Goal: Check status: Check status

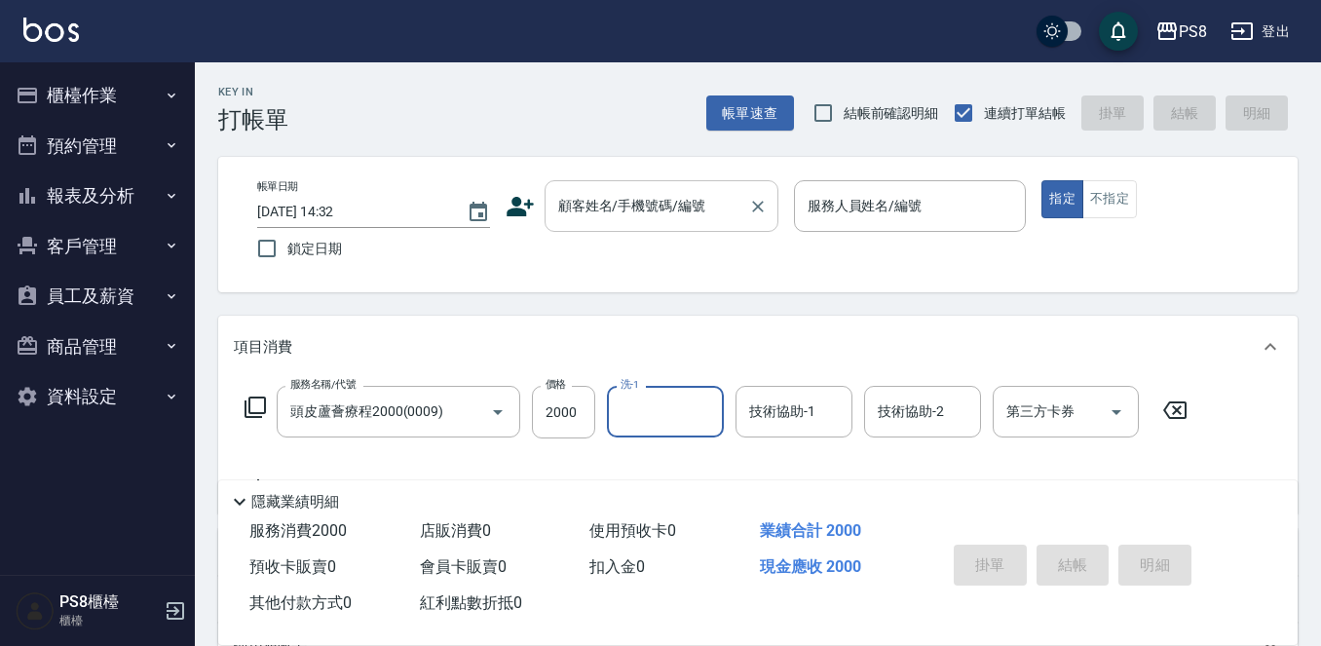
click at [572, 211] on div "顧客姓名/手機號碼/編號 顧客姓名/手機號碼/編號" at bounding box center [661, 206] width 234 height 52
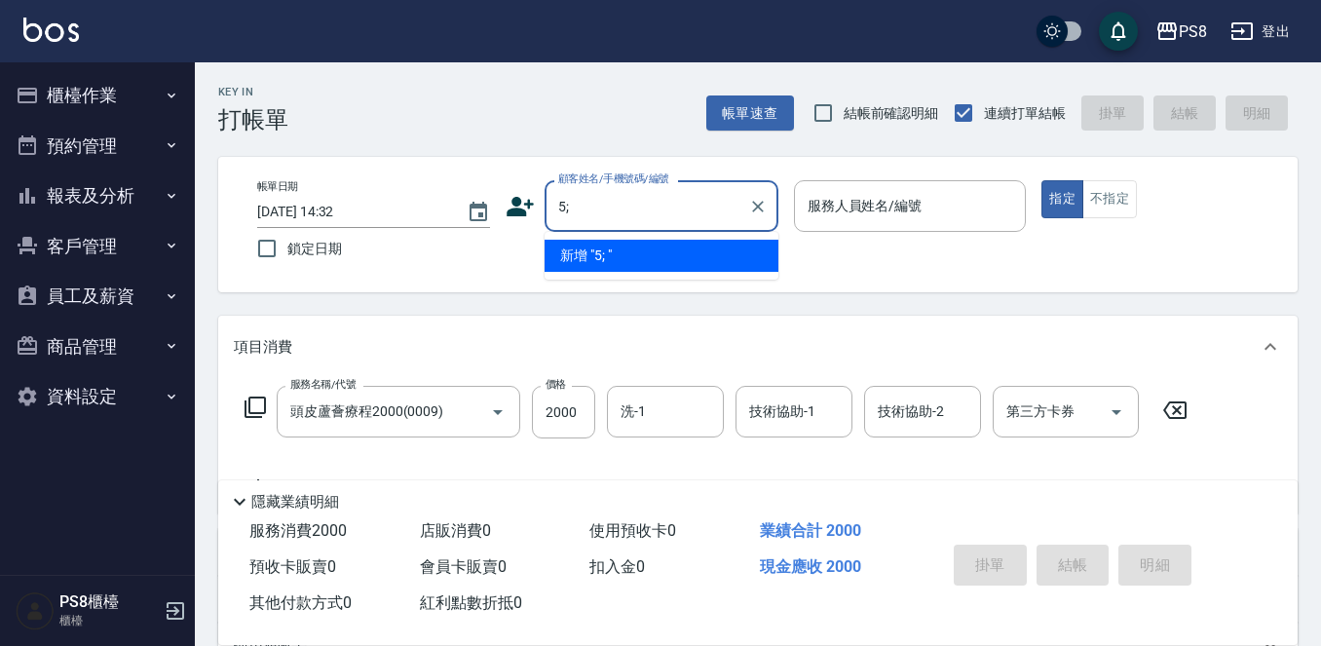
type input "5"
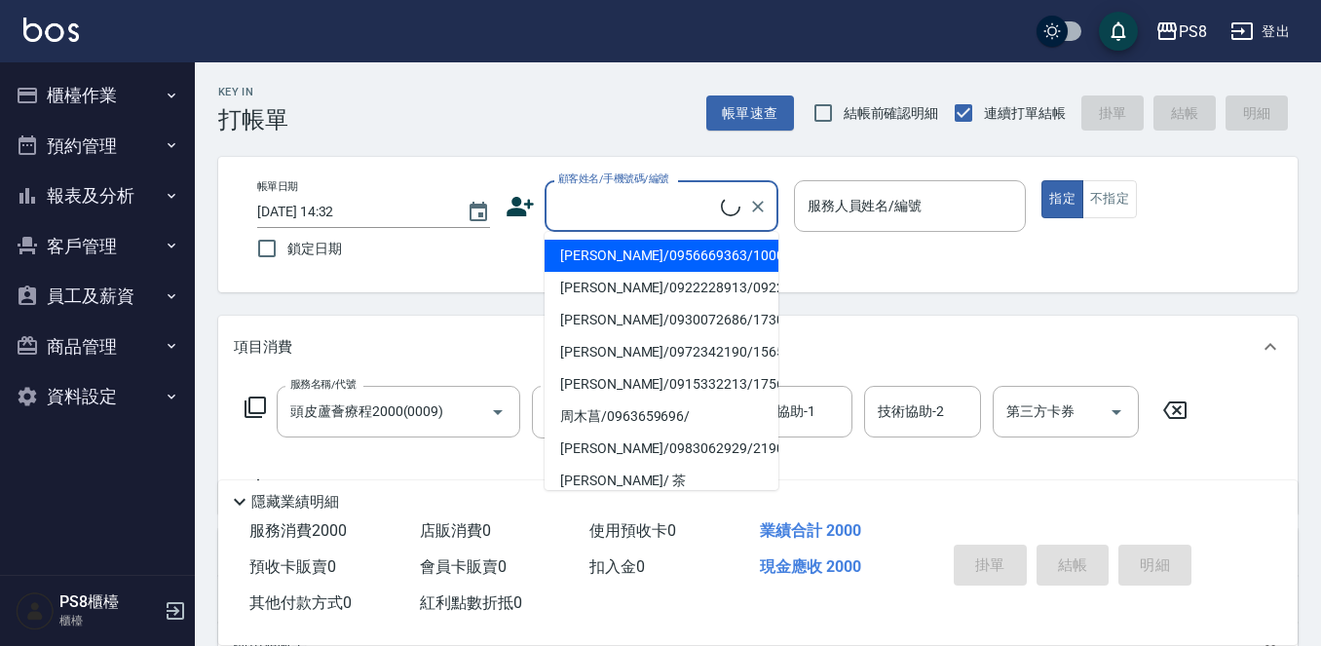
type input "ㄠ"
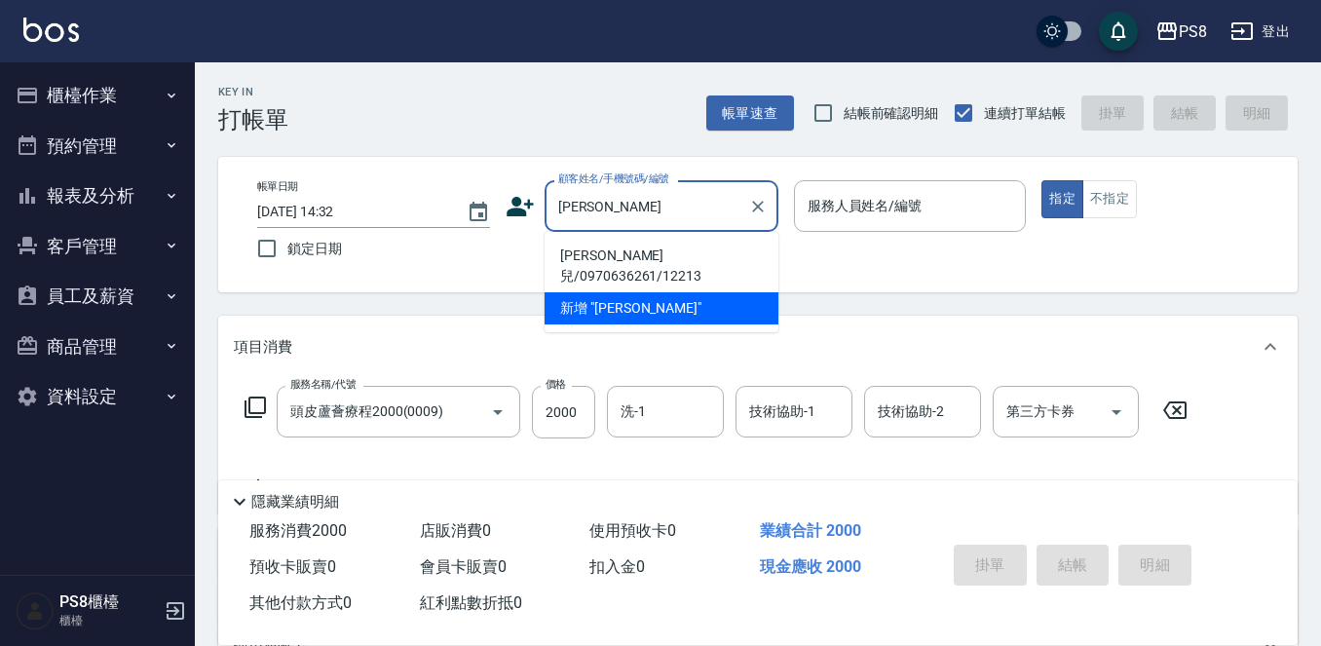
drag, startPoint x: 569, startPoint y: 234, endPoint x: 572, endPoint y: 257, distance: 23.6
click at [572, 257] on li "[PERSON_NAME]兒/0970636261/12213" at bounding box center [661, 266] width 234 height 53
type input "[PERSON_NAME]兒/0970636261/12213"
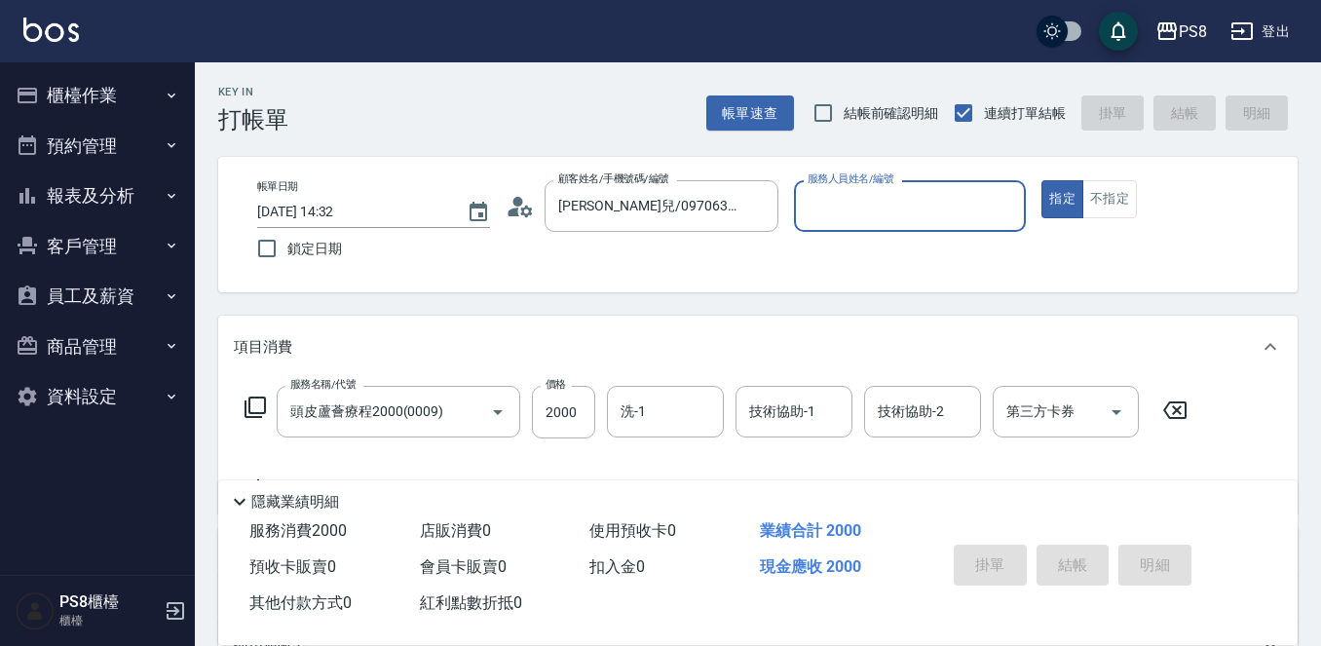
type input "佳亭-8"
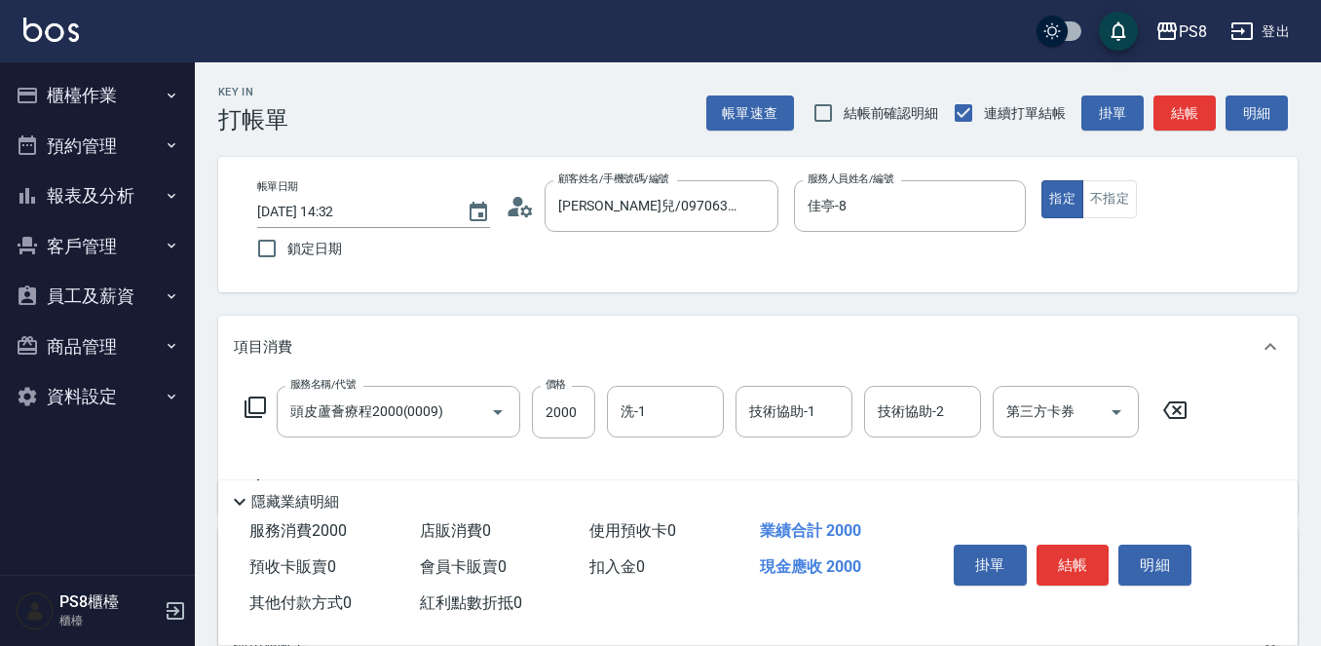
click at [519, 208] on icon at bounding box center [519, 206] width 29 height 29
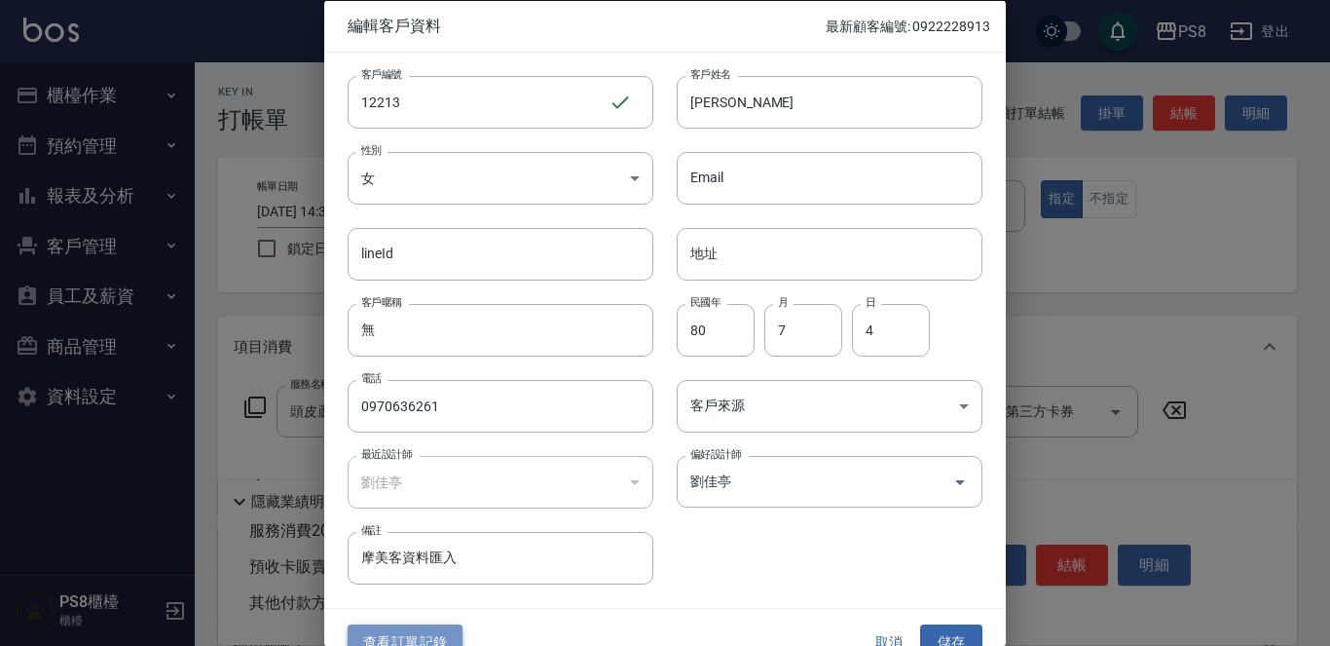
click at [435, 635] on button "查看訂單記錄" at bounding box center [405, 642] width 115 height 36
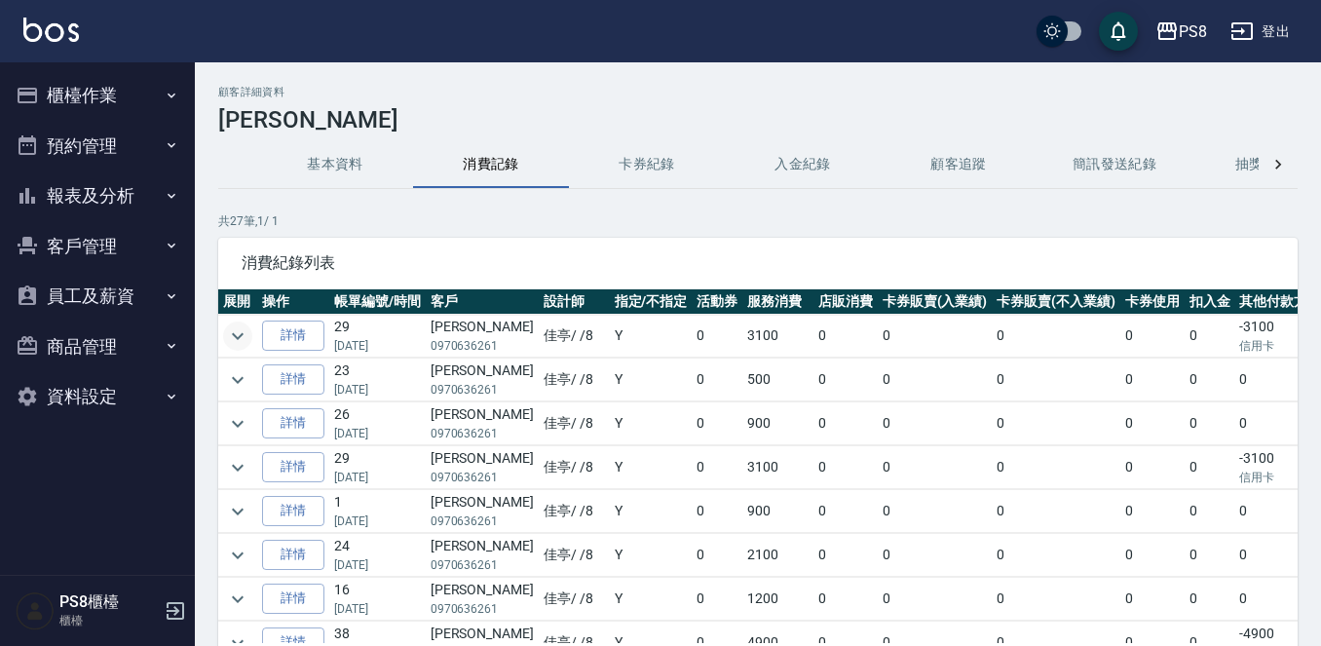
click at [236, 329] on icon "expand row" at bounding box center [237, 335] width 23 height 23
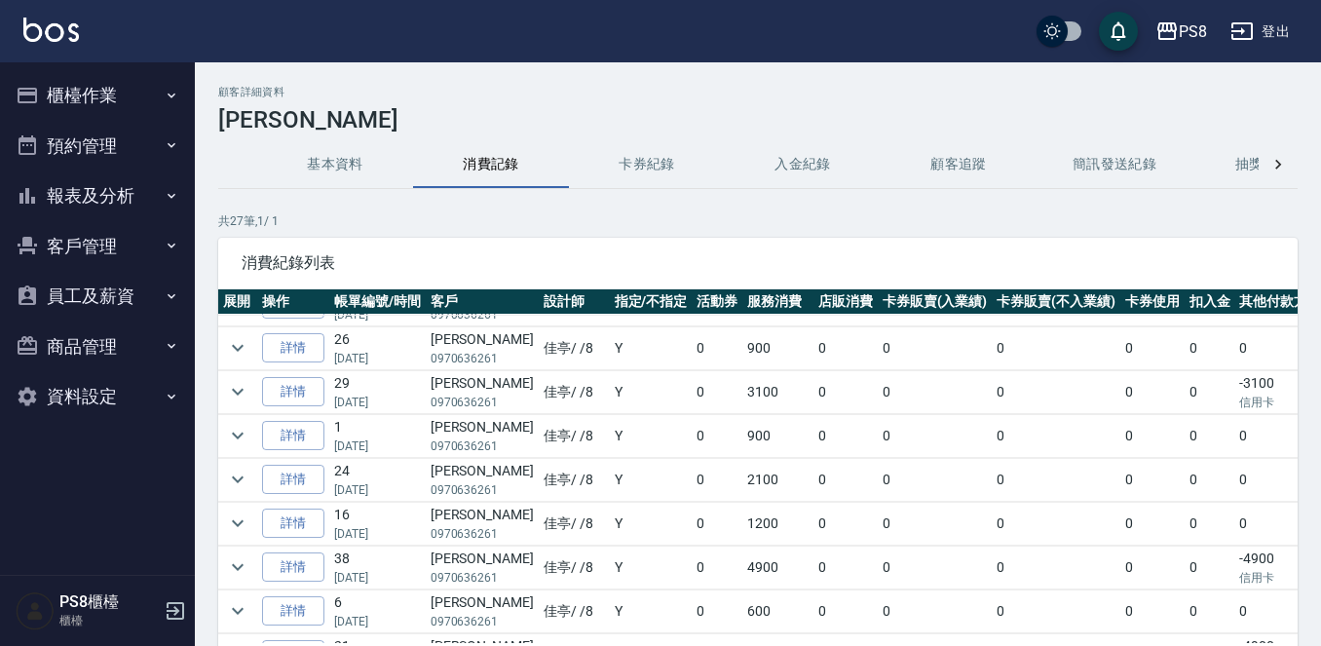
scroll to position [195, 0]
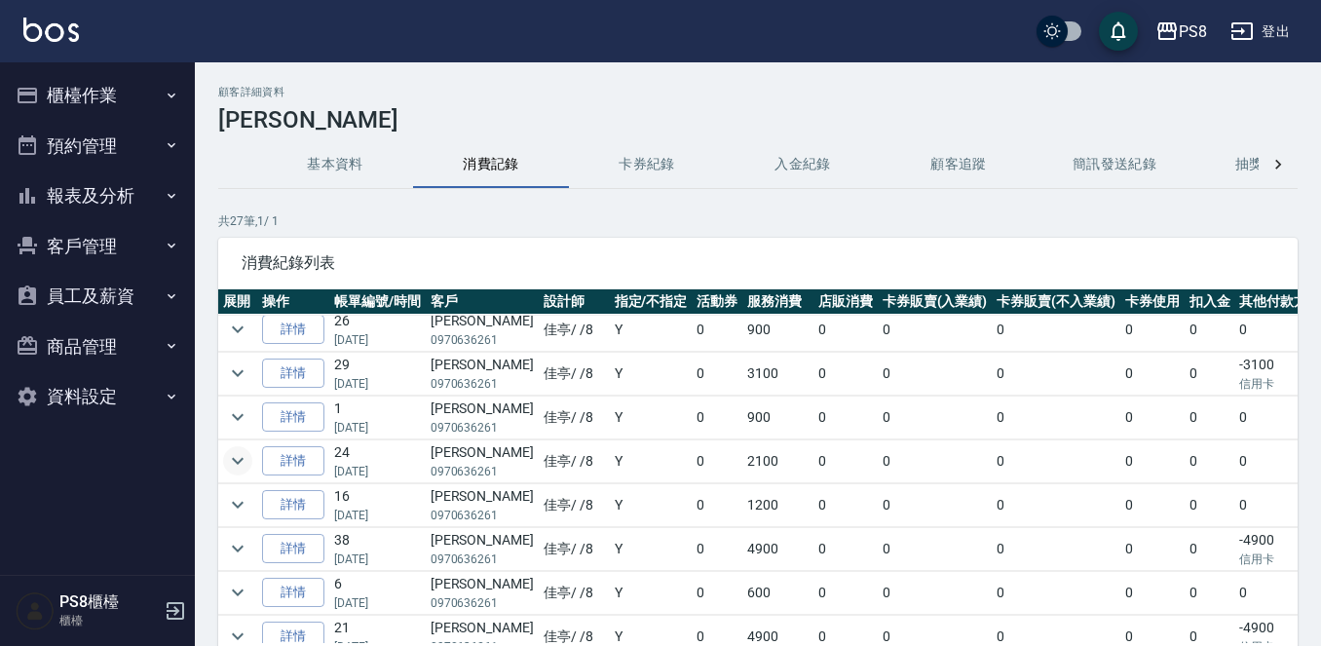
click at [240, 456] on icon "expand row" at bounding box center [237, 460] width 23 height 23
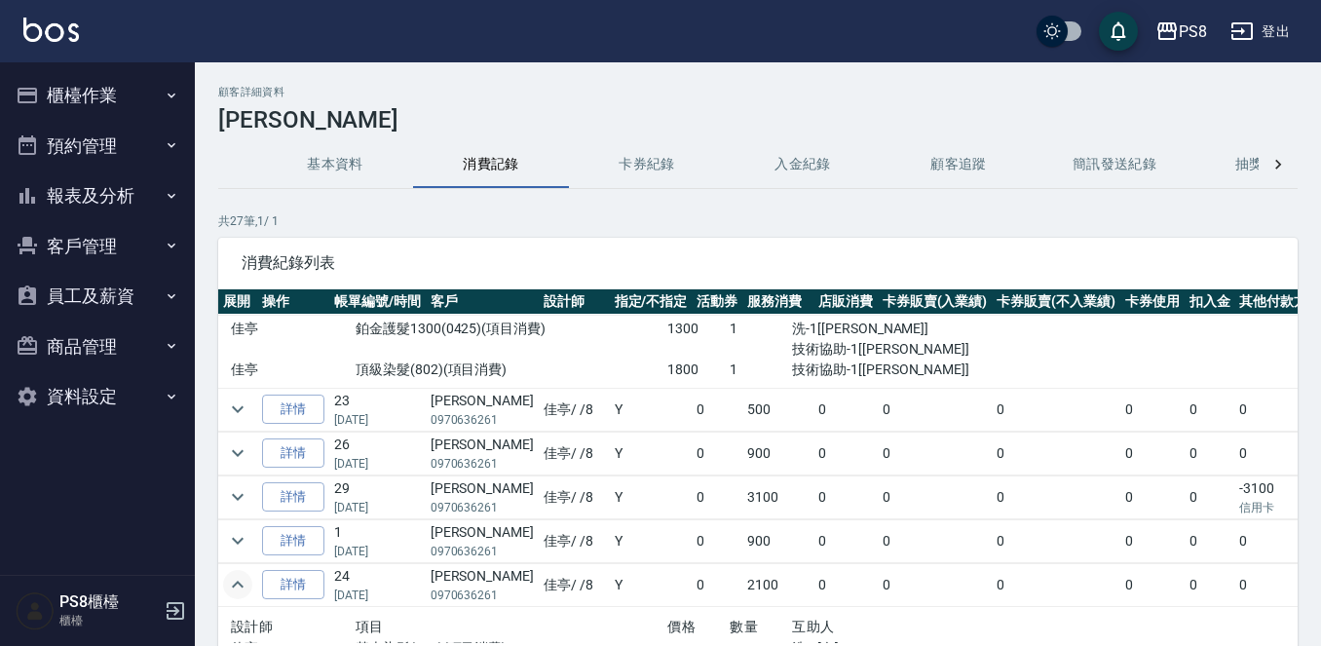
scroll to position [0, 0]
